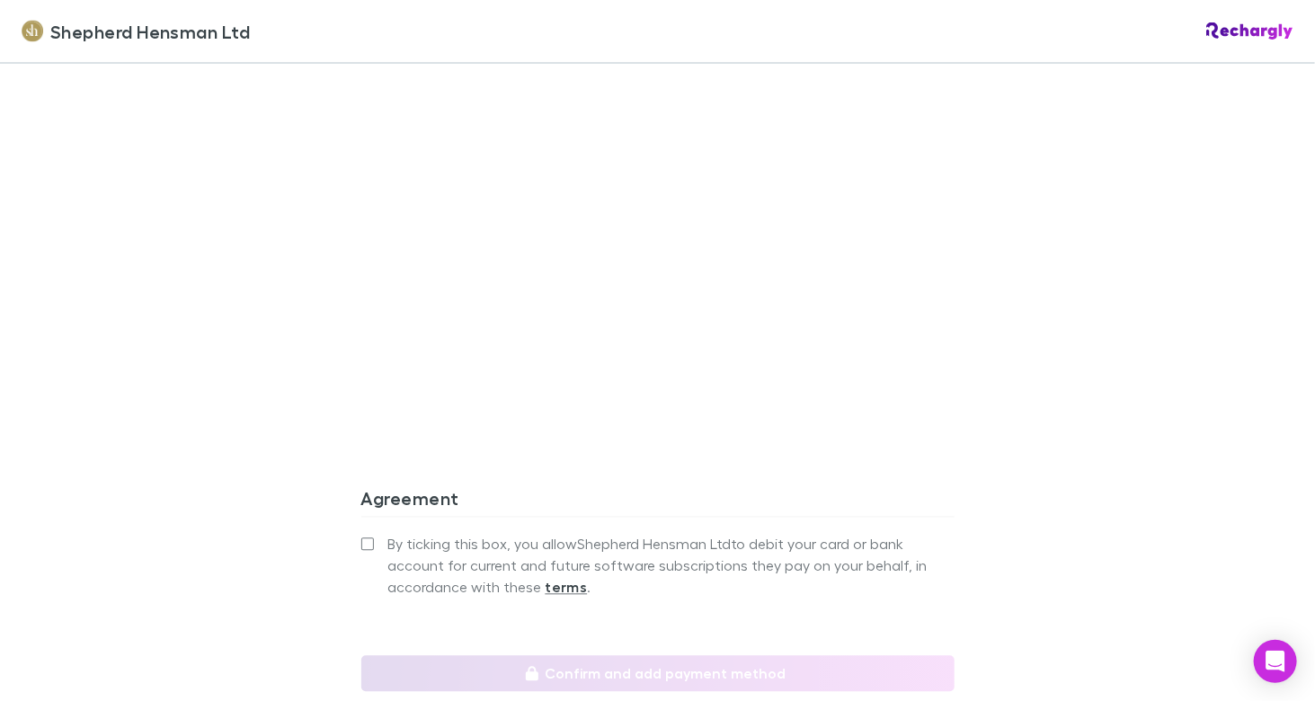
scroll to position [1633, 0]
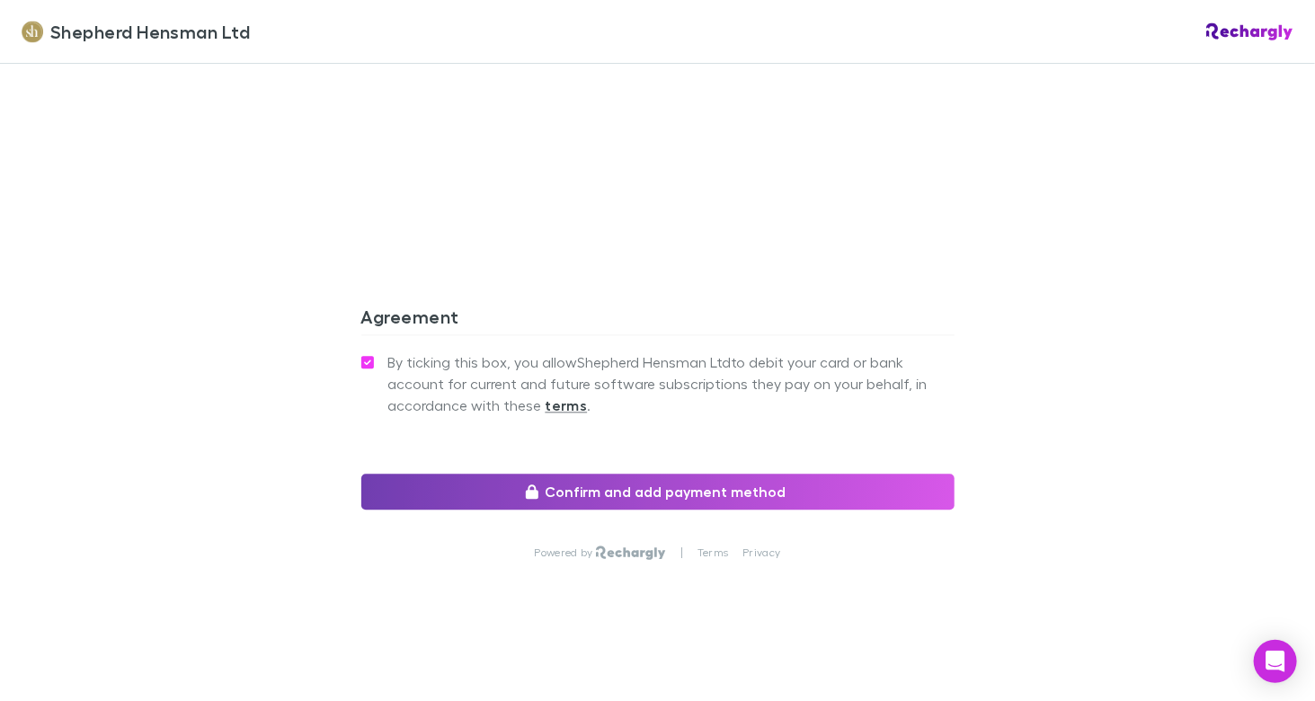
click at [580, 483] on button "Confirm and add payment method" at bounding box center [657, 492] width 593 height 36
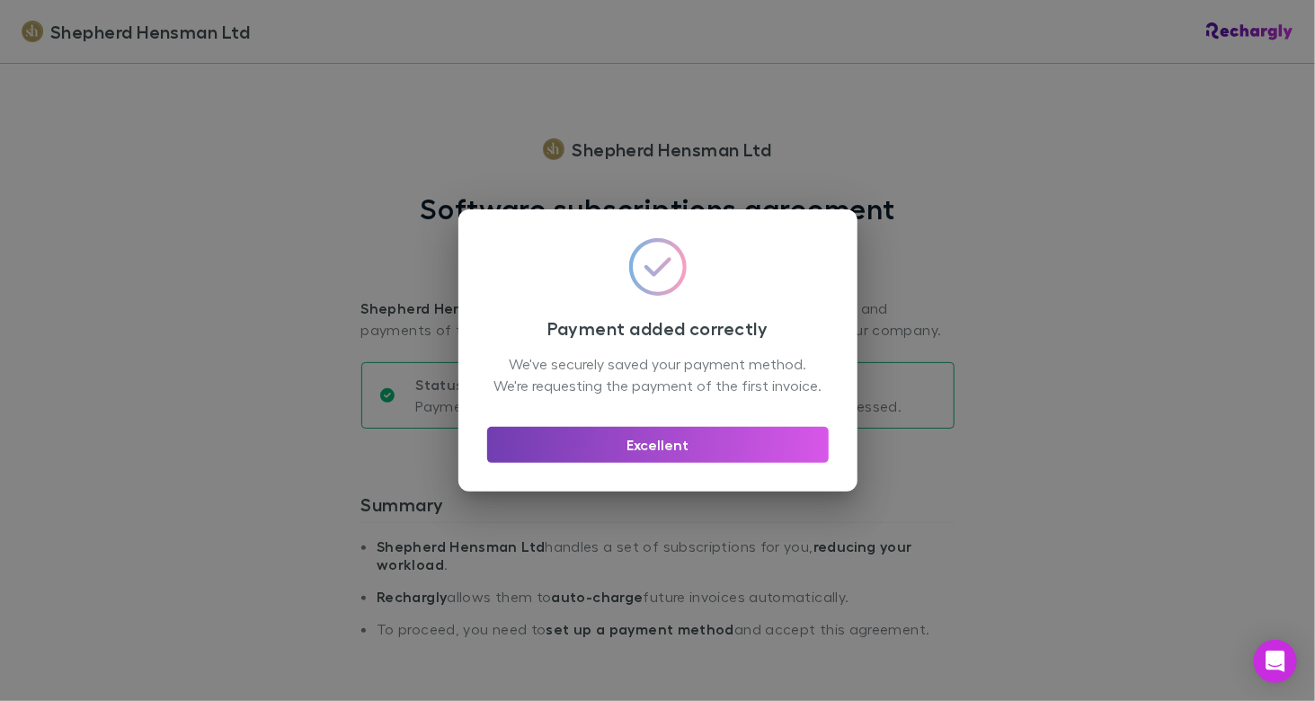
click at [656, 461] on button "Excellent" at bounding box center [658, 445] width 342 height 36
